Goal: Information Seeking & Learning: Check status

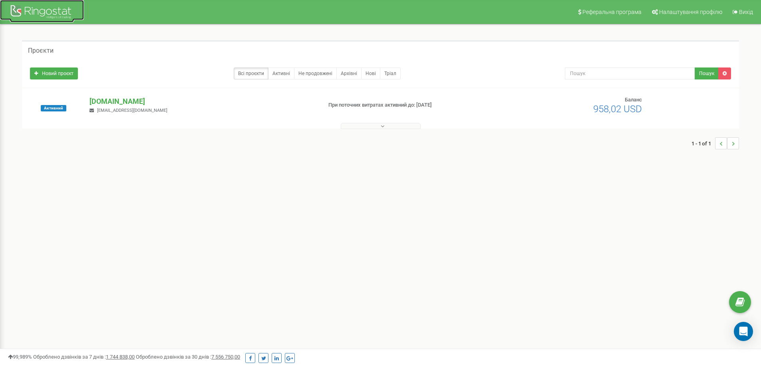
click at [50, 16] on div at bounding box center [42, 12] width 64 height 19
click at [106, 100] on p "[DOMAIN_NAME]" at bounding box center [203, 101] width 226 height 10
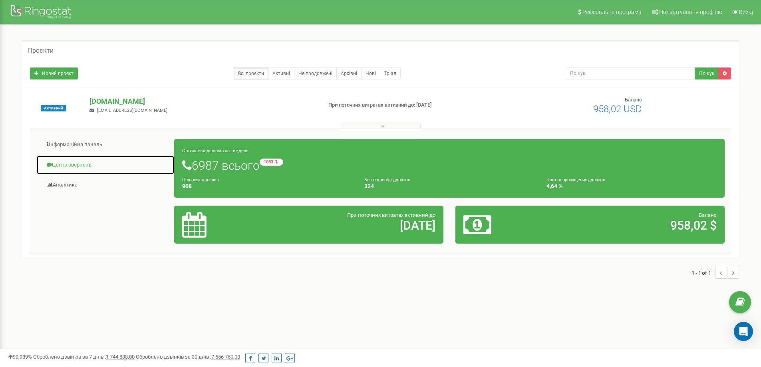
click at [90, 163] on link "Центр звернень" at bounding box center [105, 165] width 138 height 20
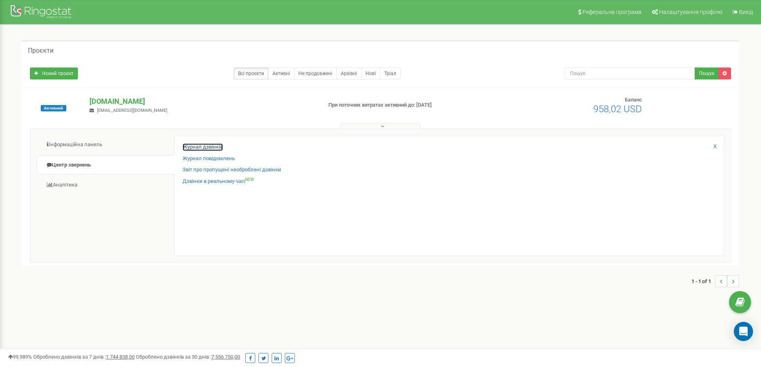
click at [222, 151] on link "Журнал дзвінків" at bounding box center [203, 147] width 40 height 8
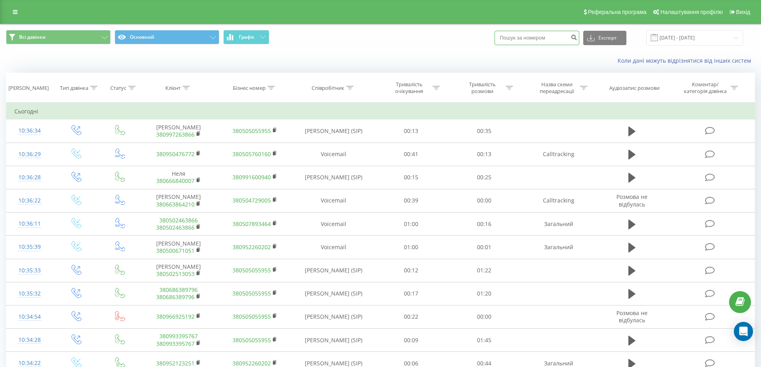
click at [520, 41] on input at bounding box center [537, 38] width 85 height 14
click at [355, 88] on div "Співробітник" at bounding box center [334, 88] width 82 height 7
click at [349, 88] on icon at bounding box center [350, 88] width 7 height 4
click at [331, 145] on input "text" at bounding box center [334, 145] width 70 height 14
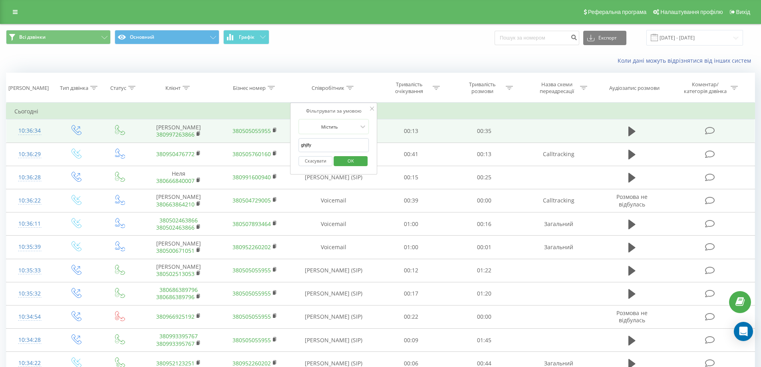
drag, startPoint x: 331, startPoint y: 145, endPoint x: 285, endPoint y: 141, distance: 47.0
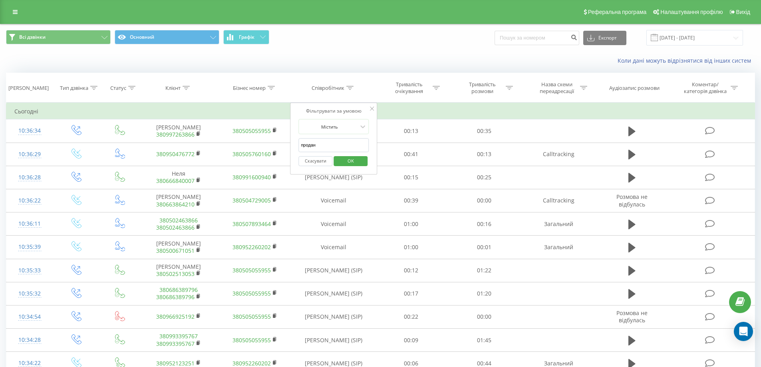
type input "продан"
click at [337, 152] on div "Скасувати OK" at bounding box center [334, 161] width 70 height 18
click at [339, 155] on div "Скасувати OK" at bounding box center [334, 161] width 70 height 18
click at [339, 157] on button "OK" at bounding box center [351, 161] width 34 height 10
